Goal: Complete application form

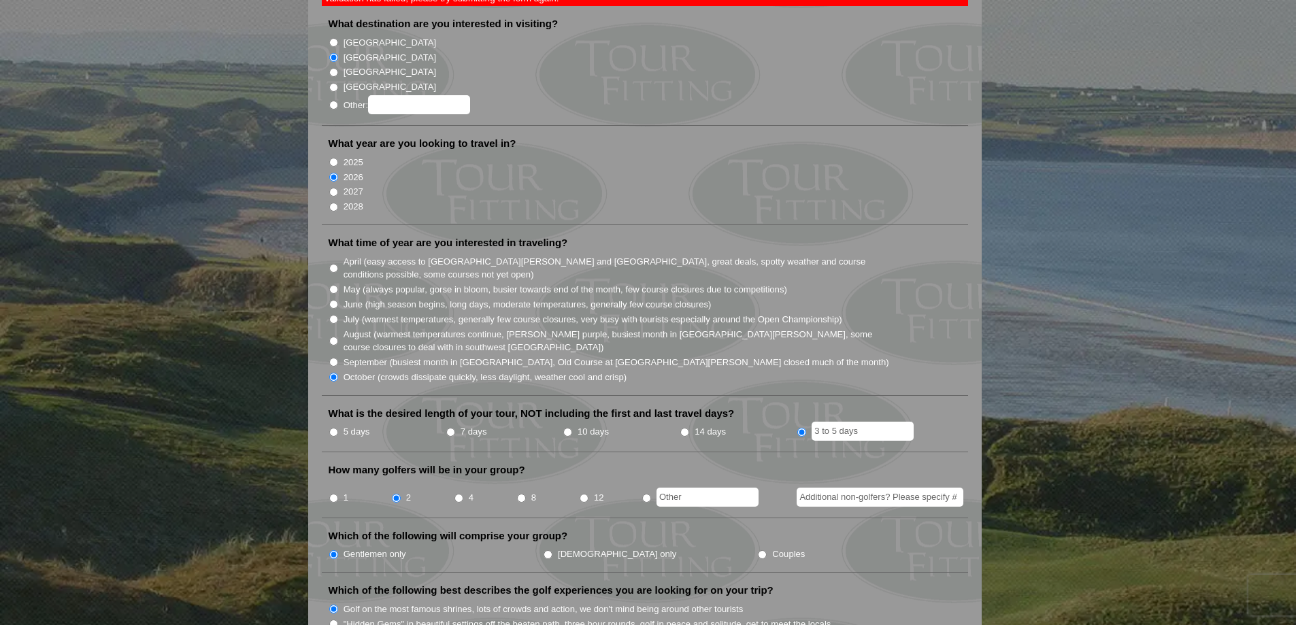
scroll to position [204, 0]
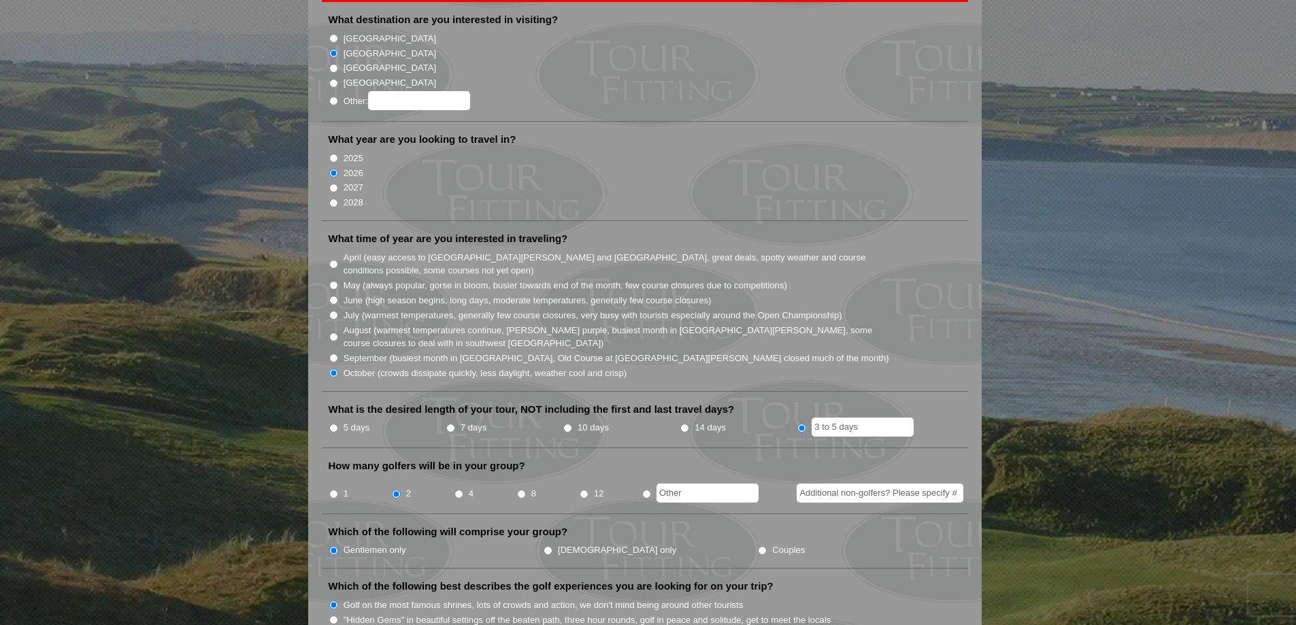
click at [867, 418] on input "3 to 5 days" at bounding box center [863, 427] width 102 height 19
type input "3"
click at [919, 322] on li "August (warmest temperatures continue, [PERSON_NAME] purple, busiest month in […" at bounding box center [650, 336] width 643 height 28
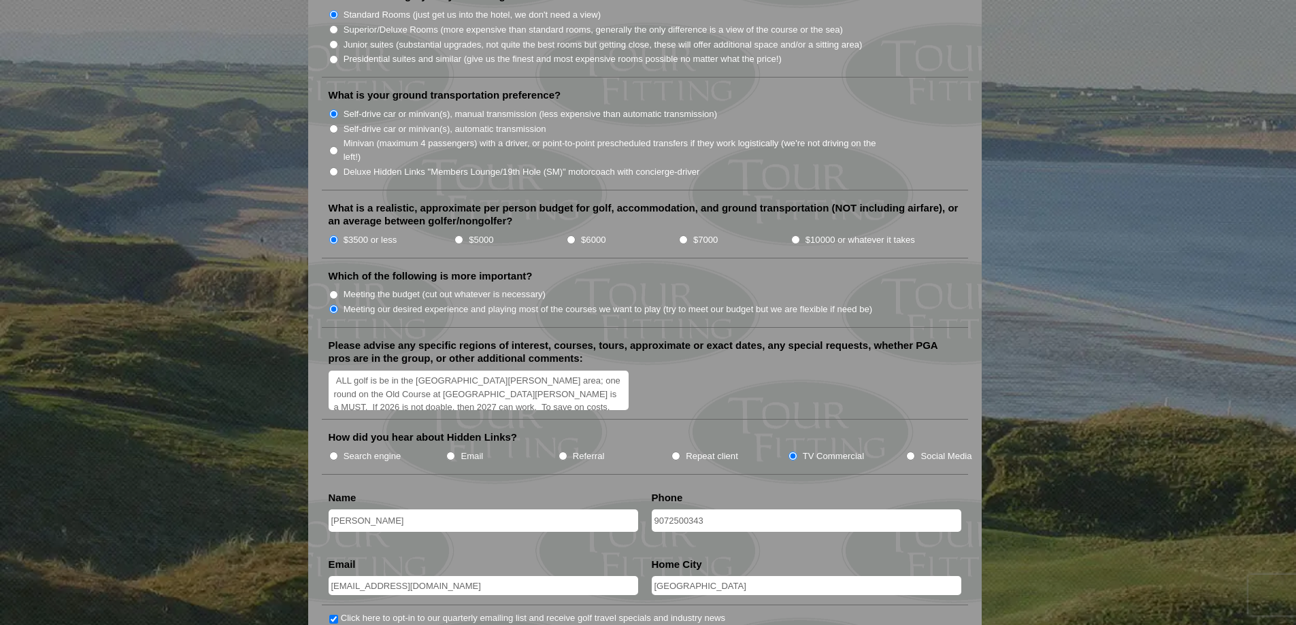
scroll to position [0, 0]
click at [337, 371] on textarea "ALL golf is be in the St. Andrews area; one round on the Old Course at St. Andr…" at bounding box center [479, 391] width 301 height 40
click at [368, 371] on textarea "ALL golf is be in the St. Andrews area; one round on the Old Course at St. Andr…" at bounding box center [479, 391] width 301 height 40
click at [407, 371] on textarea "ALL golf is be in the St. Andrews area; one round on the Old Course at St. Andr…" at bounding box center [479, 391] width 301 height 40
drag, startPoint x: 433, startPoint y: 364, endPoint x: 500, endPoint y: 369, distance: 66.8
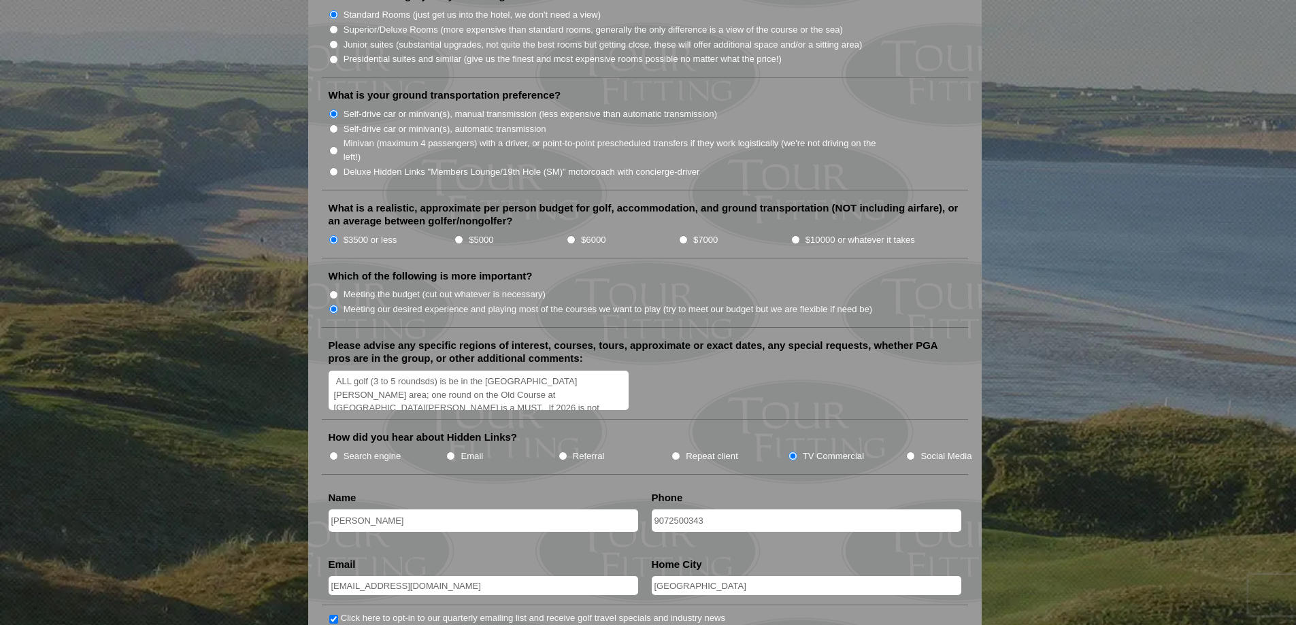
click at [433, 371] on textarea "ALL golf is be in the St. Andrews area; one round on the Old Course at St. Andr…" at bounding box center [479, 391] width 301 height 40
click at [547, 371] on textarea "ALL golf is be in the St. Andrews area; one round on the Old Course at St. Andr…" at bounding box center [479, 391] width 301 height 40
click at [552, 375] on textarea "ALL golf is be in the St. Andrews area; one round on the Old Course at St. Andr…" at bounding box center [479, 391] width 301 height 40
click at [571, 371] on textarea "ALL golf is be in the St. Andrews area; one round on the Old Course at St. Andr…" at bounding box center [479, 391] width 301 height 40
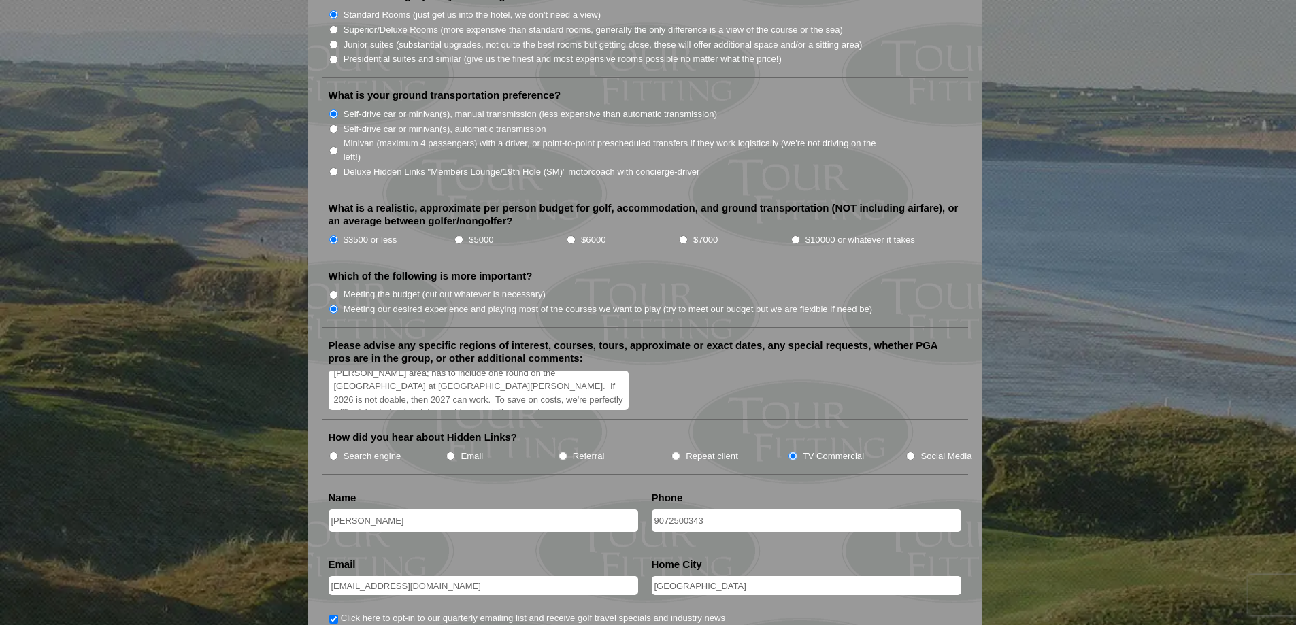
click at [517, 381] on textarea "ALL golf is be in the St. Andrews area; one round on the Old Course at St. Andr…" at bounding box center [479, 391] width 301 height 40
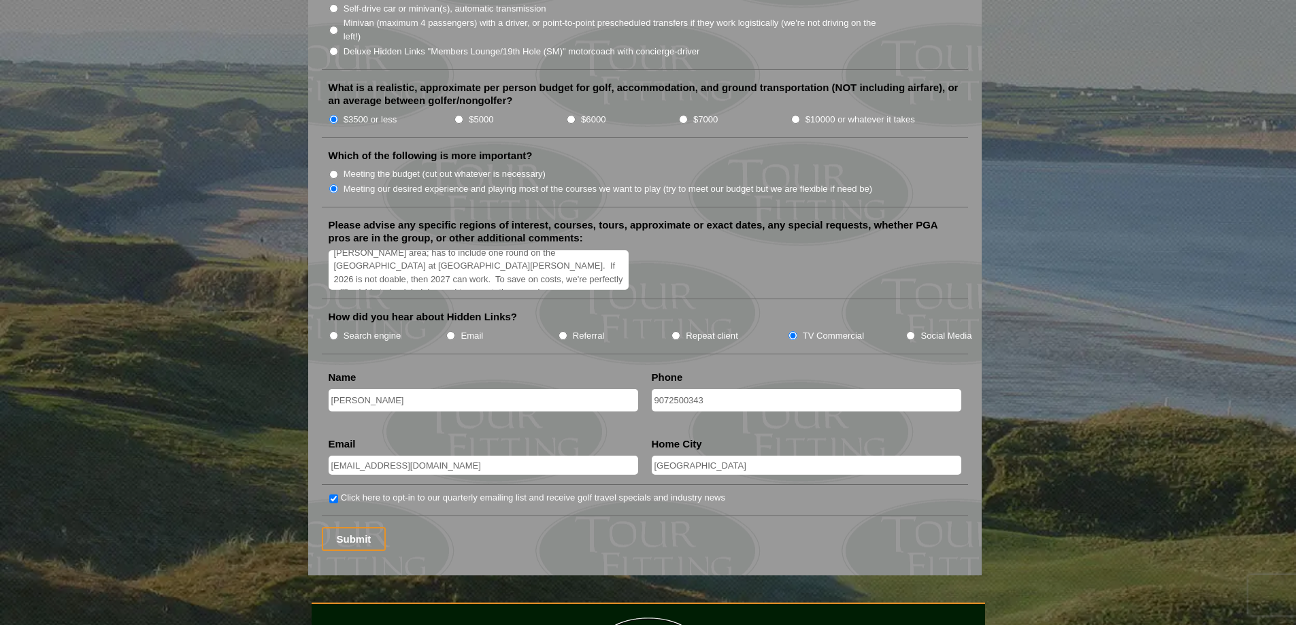
scroll to position [1565, 0]
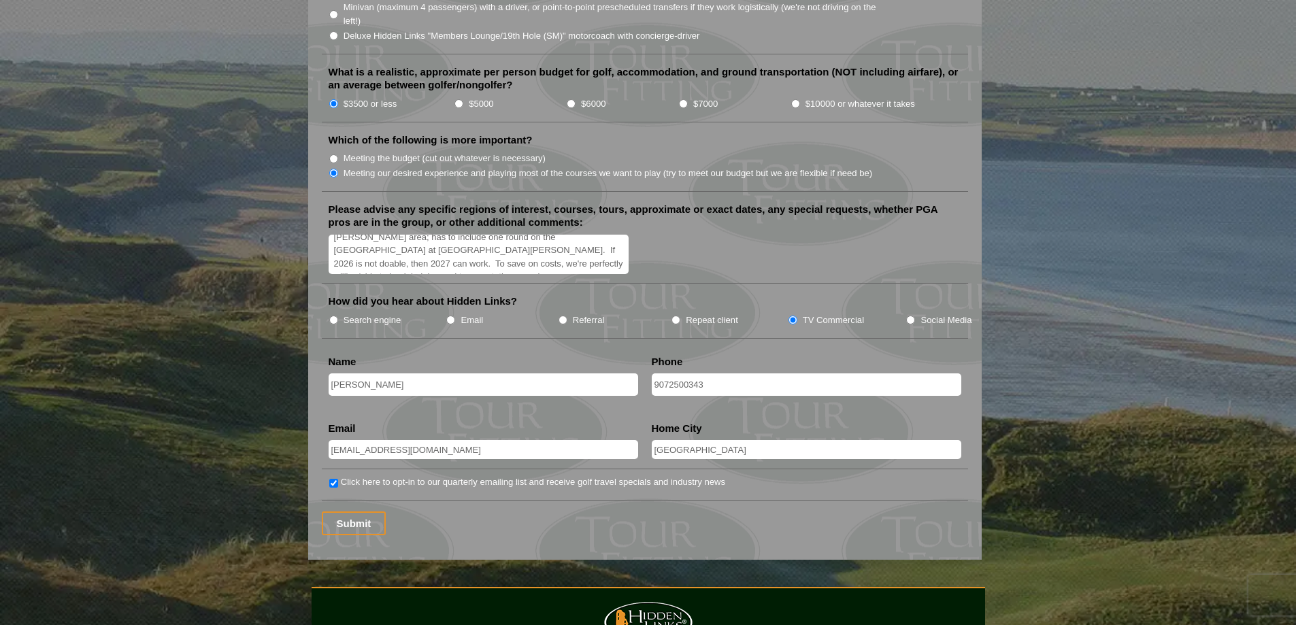
type textarea "ALL golf (3 to 5 rounds) is be in the [GEOGRAPHIC_DATA][PERSON_NAME] area; has …"
click at [433, 373] on input "[PERSON_NAME]" at bounding box center [484, 384] width 310 height 22
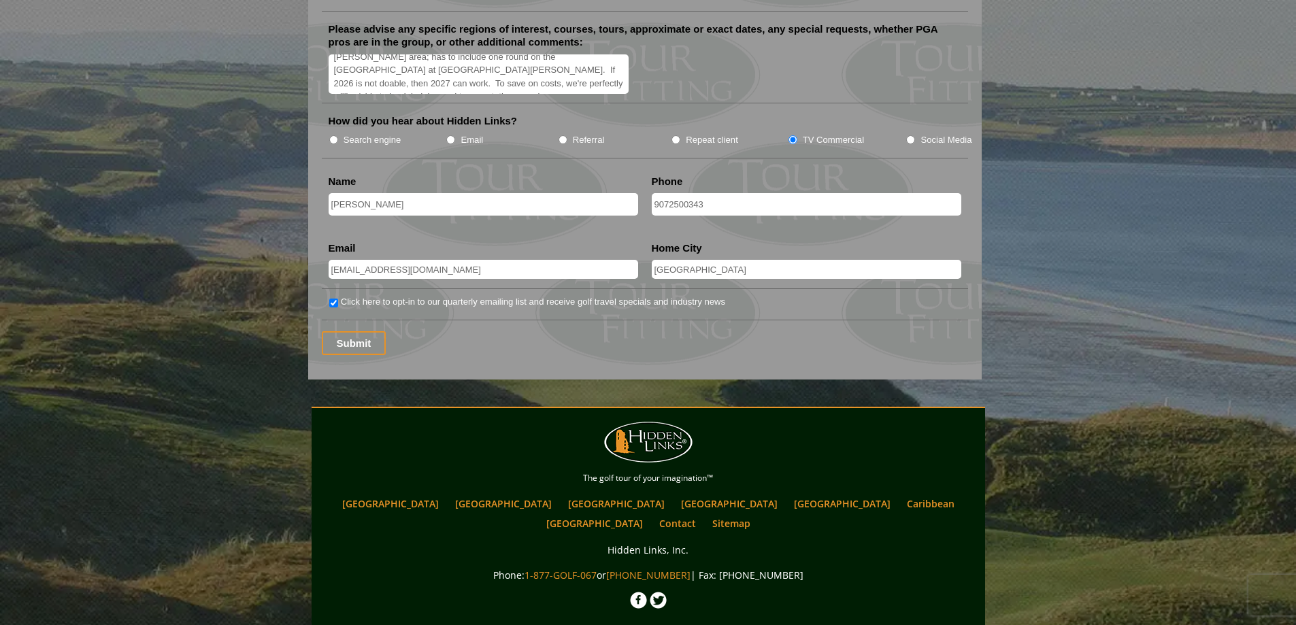
scroll to position [1769, 0]
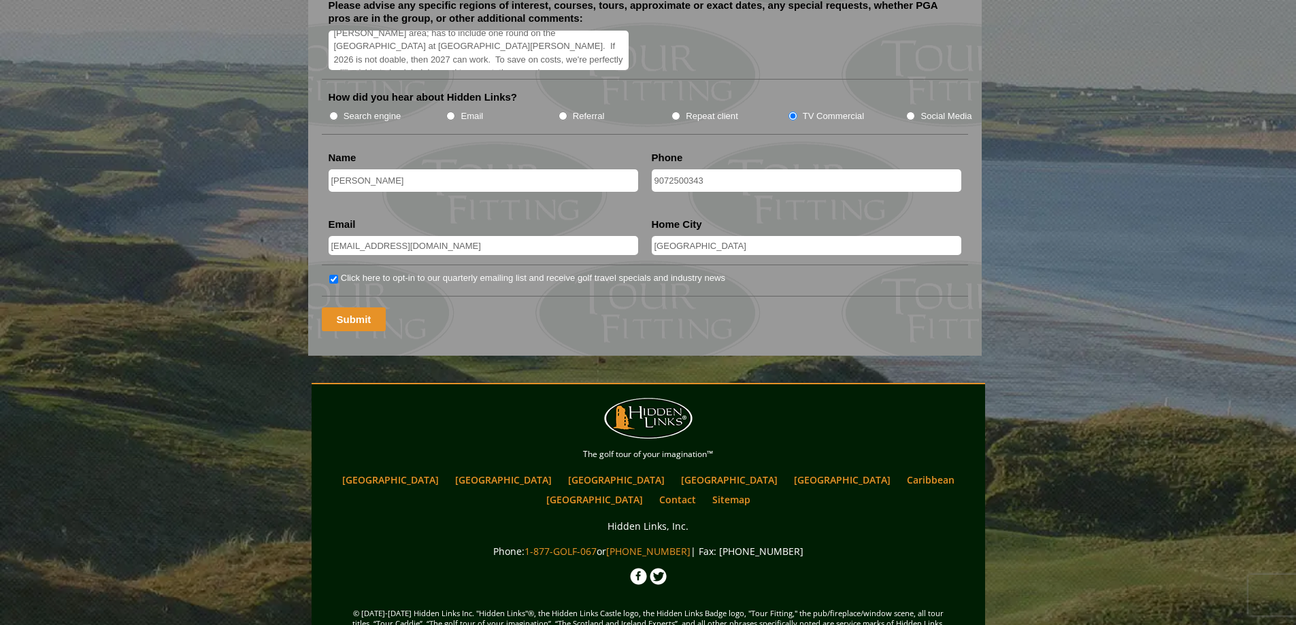
click at [352, 307] on input "Submit" at bounding box center [354, 319] width 65 height 24
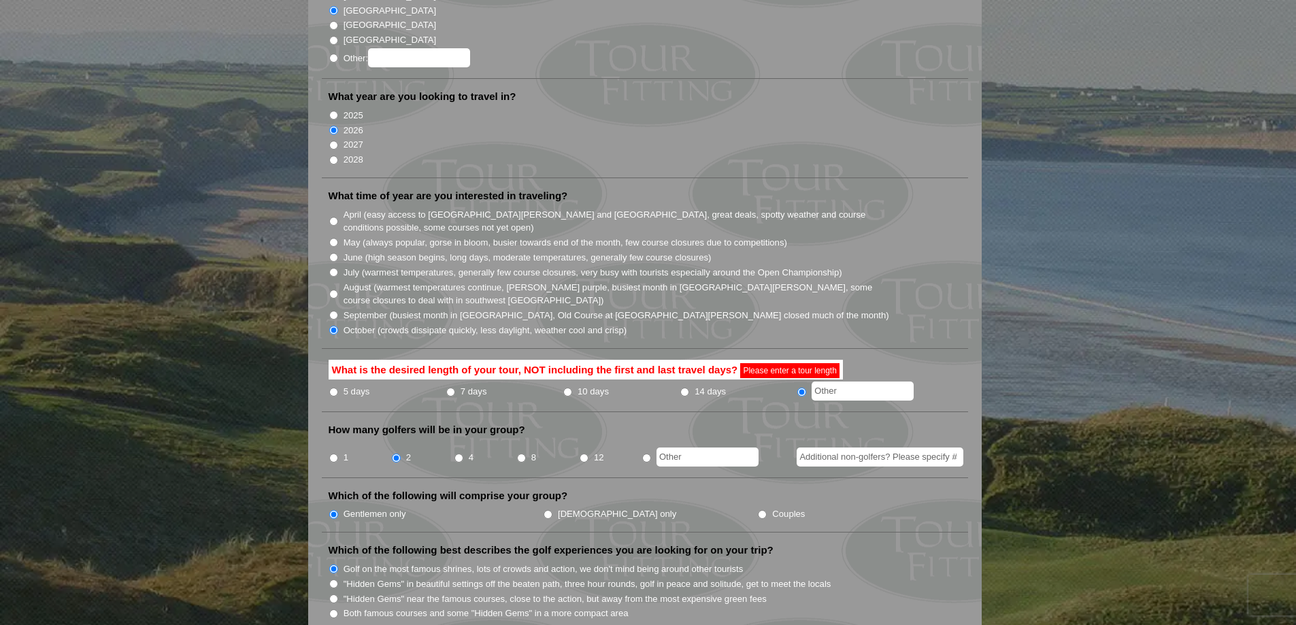
scroll to position [272, 0]
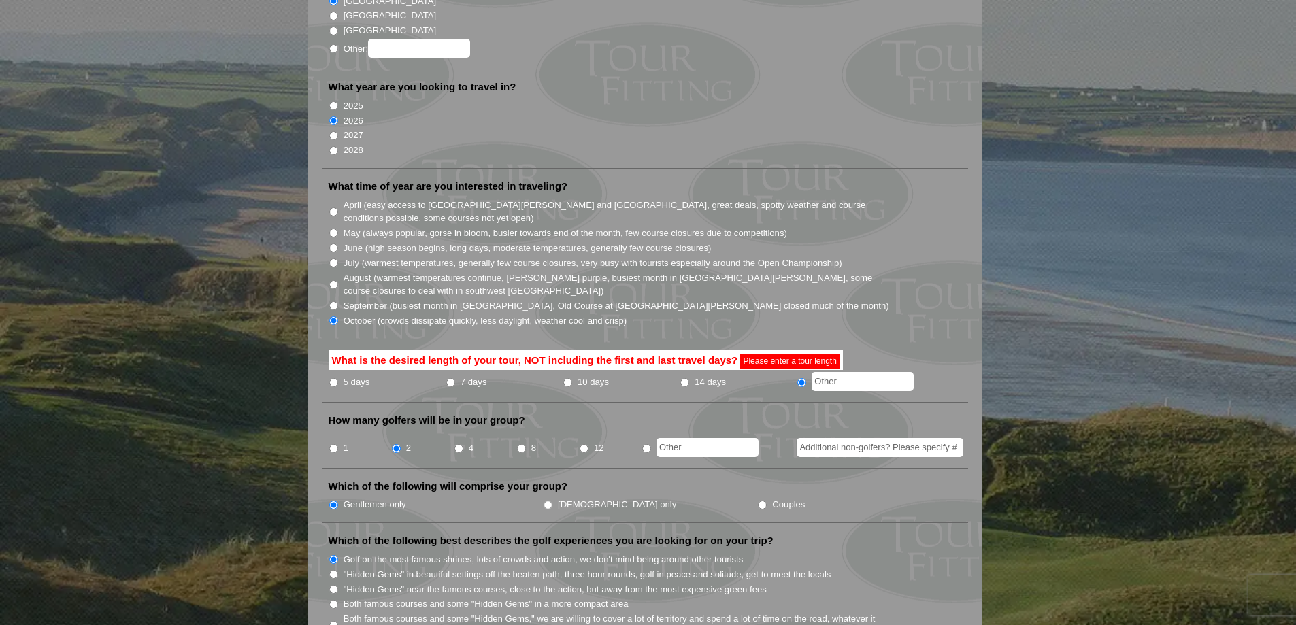
click at [335, 378] on input "5 days" at bounding box center [333, 382] width 9 height 9
radio input "true"
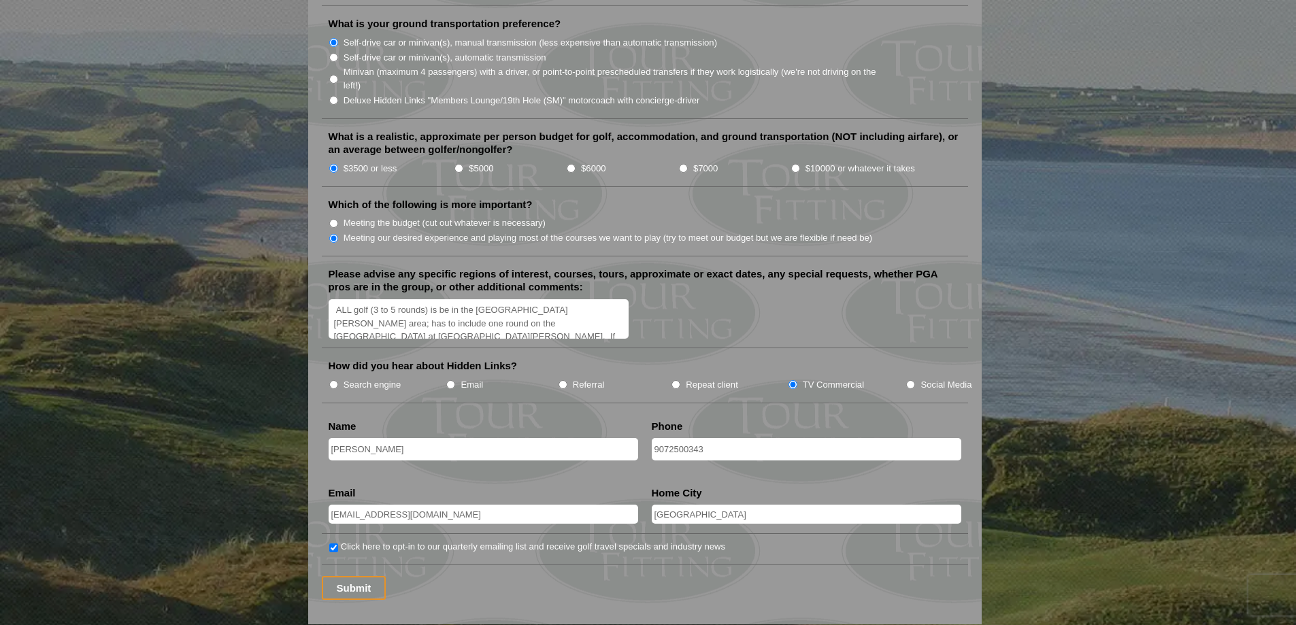
scroll to position [1633, 0]
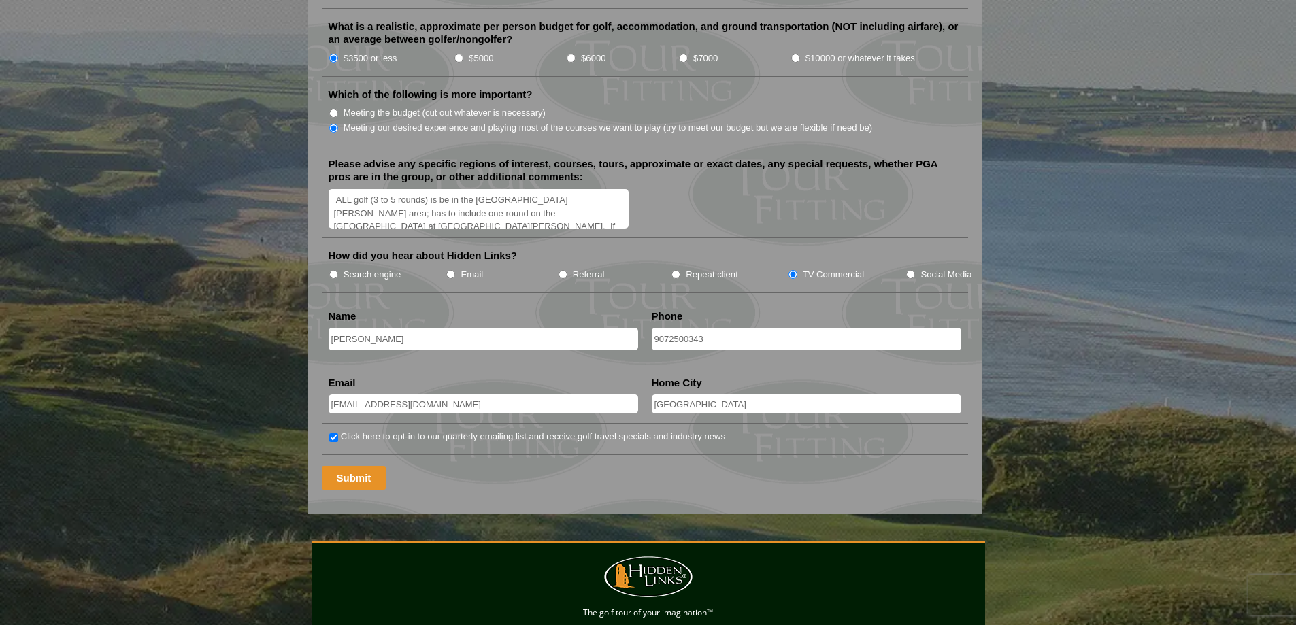
click at [353, 466] on input "Submit" at bounding box center [354, 478] width 65 height 24
